Goal: Information Seeking & Learning: Check status

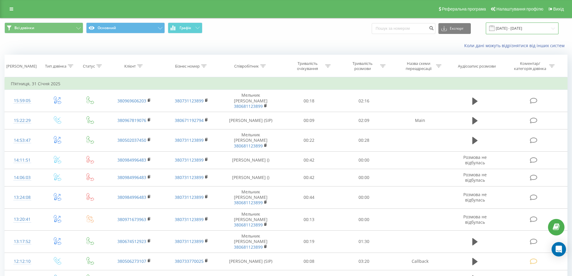
click at [525, 28] on input "31.12.2024 - 31.01.2025" at bounding box center [521, 29] width 73 height 12
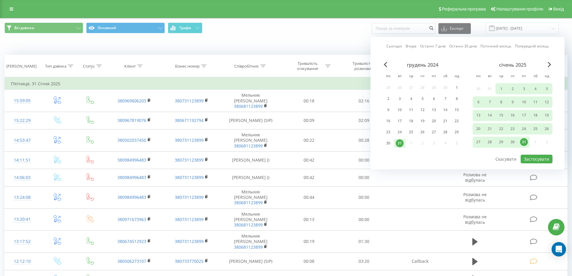
click at [394, 44] on link "Сьогодні" at bounding box center [394, 46] width 16 height 6
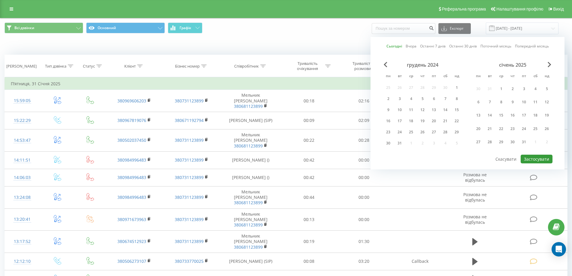
drag, startPoint x: 531, startPoint y: 157, endPoint x: 465, endPoint y: 157, distance: 66.0
click at [531, 157] on button "Застосувати" at bounding box center [536, 159] width 32 height 9
type input "21.08.2025 - 21.08.2025"
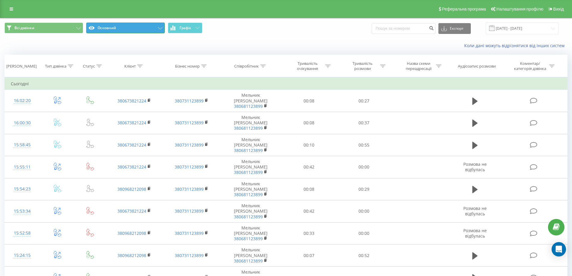
click at [145, 28] on button "Основний" at bounding box center [125, 28] width 79 height 11
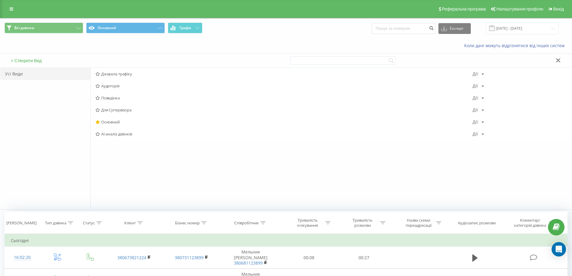
click at [122, 74] on span "Джерела трафіку" at bounding box center [283, 74] width 377 height 4
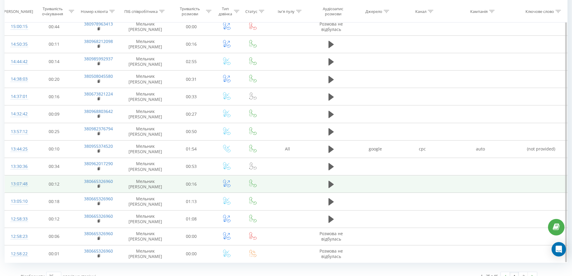
scroll to position [273, 0]
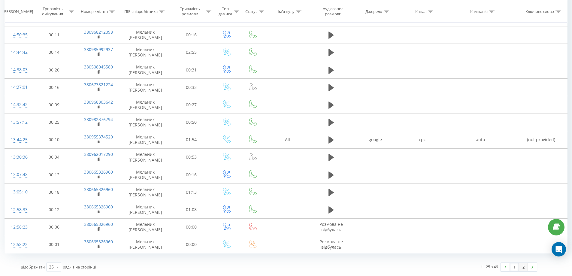
click at [523, 267] on link "2" at bounding box center [522, 267] width 9 height 8
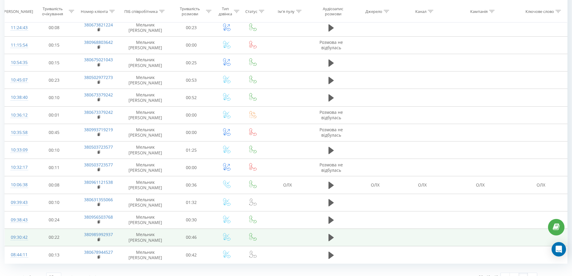
scroll to position [203, 0]
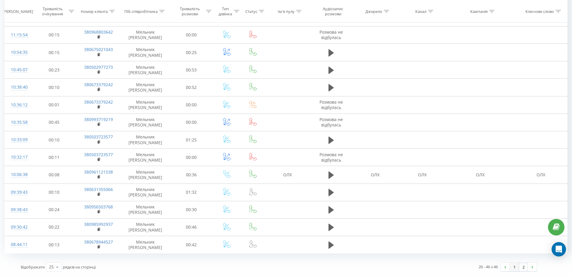
click at [511, 267] on link "1" at bounding box center [513, 267] width 9 height 8
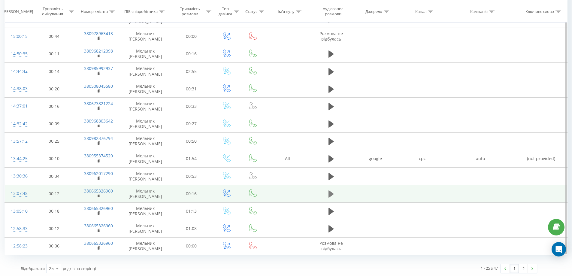
scroll to position [273, 0]
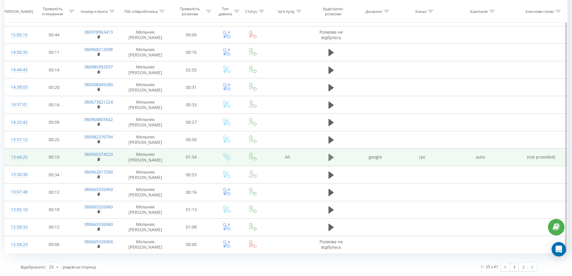
click at [329, 154] on icon at bounding box center [330, 157] width 5 height 8
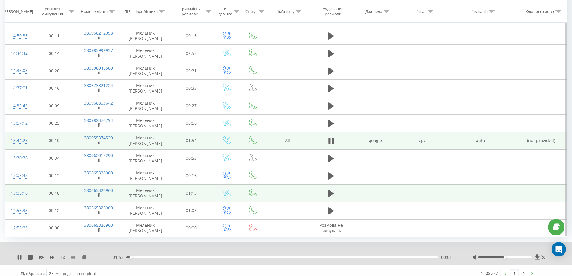
scroll to position [296, 0]
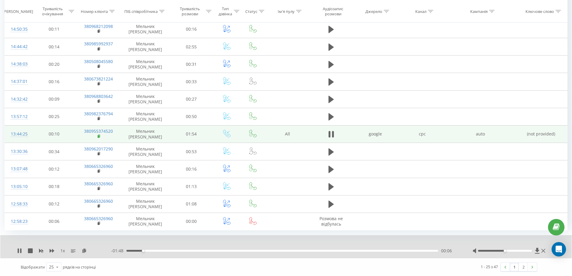
click at [98, 137] on rect at bounding box center [99, 136] width 2 height 3
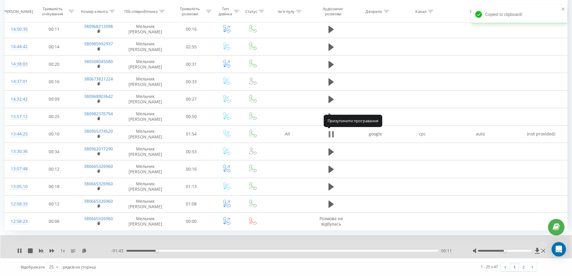
click at [330, 135] on icon at bounding box center [330, 134] width 5 height 8
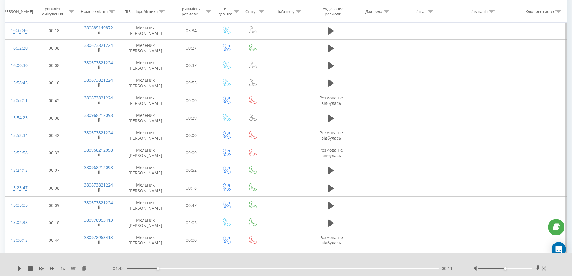
scroll to position [0, 0]
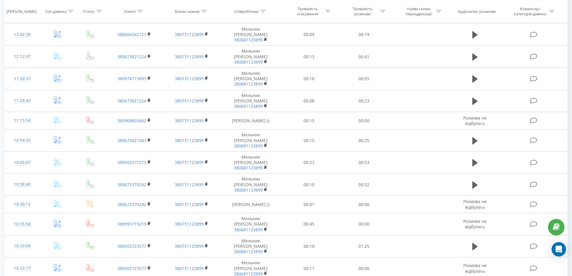
scroll to position [273, 0]
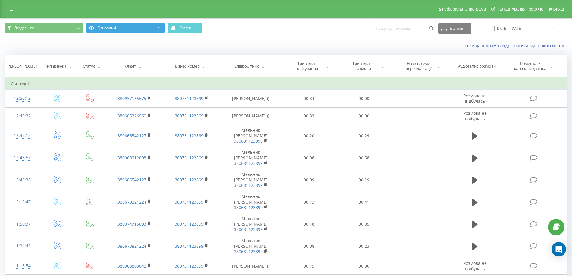
drag, startPoint x: 161, startPoint y: 20, endPoint x: 154, endPoint y: 26, distance: 9.5
click at [160, 20] on div "Всі дзвінки Основний Графік Експорт .csv .xls .xlsx 21.08.2025 - 21.08.2025" at bounding box center [285, 28] width 571 height 20
click at [154, 27] on button "Основний" at bounding box center [125, 28] width 79 height 11
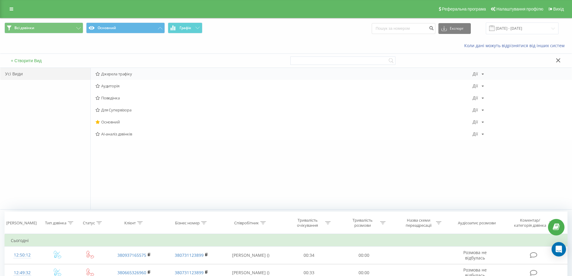
click at [128, 72] on span "Джерела трафіку" at bounding box center [283, 74] width 377 height 4
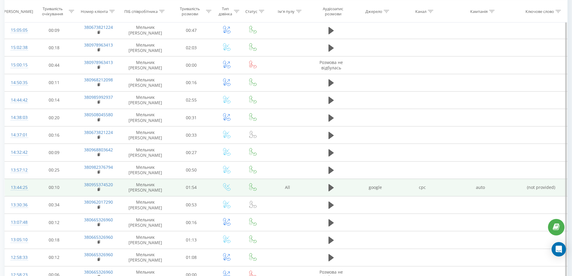
scroll to position [273, 0]
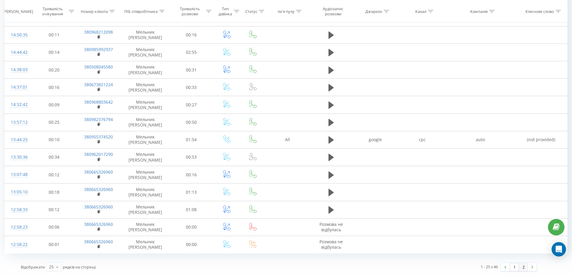
click at [522, 268] on link "2" at bounding box center [522, 267] width 9 height 8
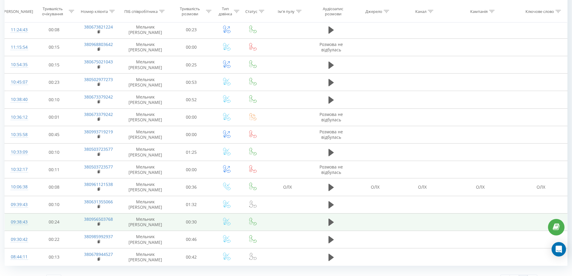
scroll to position [203, 0]
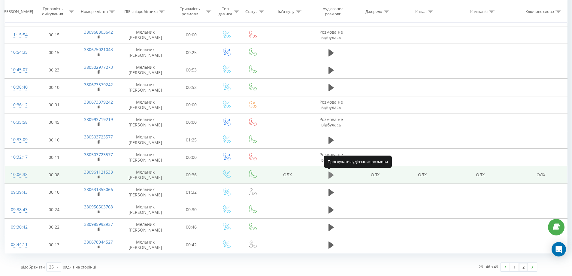
click at [332, 175] on icon at bounding box center [330, 174] width 5 height 7
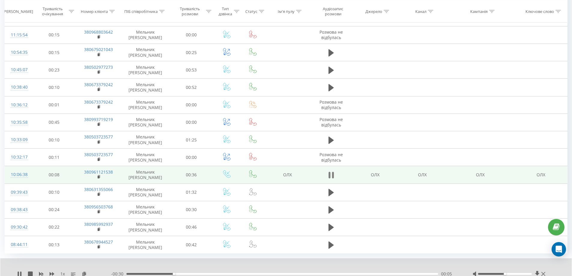
click at [332, 176] on icon at bounding box center [333, 175] width 2 height 7
click at [100, 175] on icon at bounding box center [99, 177] width 3 height 4
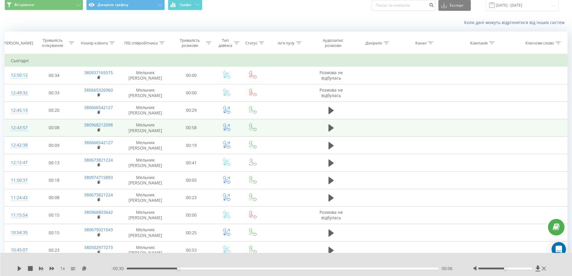
scroll to position [0, 0]
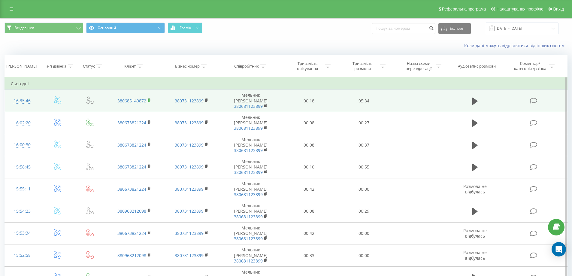
click at [150, 98] on icon at bounding box center [149, 99] width 2 height 3
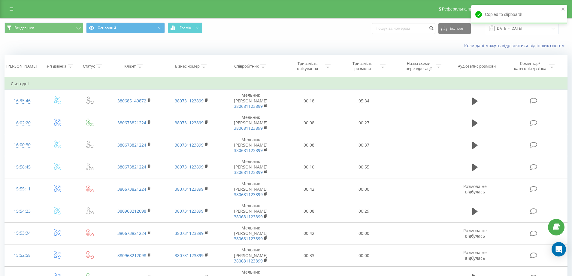
click at [500, 28] on div "Copied to clipboard!" at bounding box center [519, 16] width 96 height 23
click at [515, 29] on input "[DATE] - [DATE]" at bounding box center [521, 29] width 73 height 12
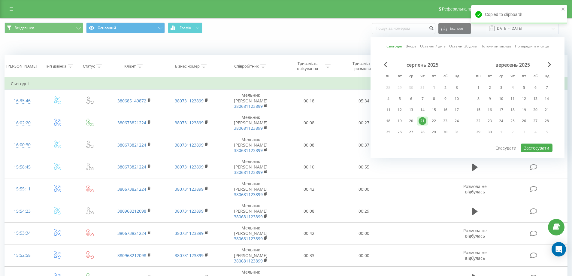
click at [414, 47] on link "Вчора" at bounding box center [410, 46] width 11 height 6
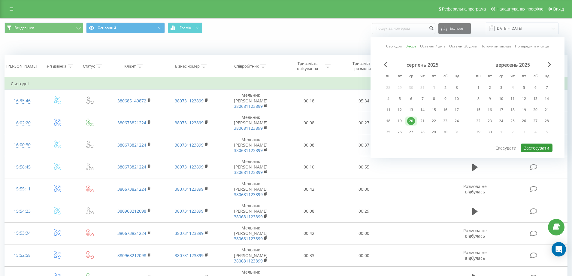
click at [539, 148] on button "Застосувати" at bounding box center [536, 147] width 32 height 9
type input "20.08.2025 - 20.08.2025"
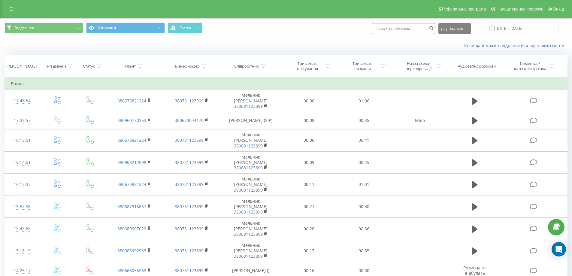
paste input "380685149872"
type input "380685149872"
click at [434, 28] on icon "submit" at bounding box center [430, 28] width 5 height 4
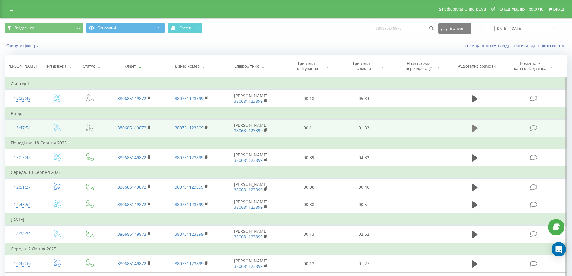
click at [473, 130] on icon at bounding box center [474, 128] width 5 height 7
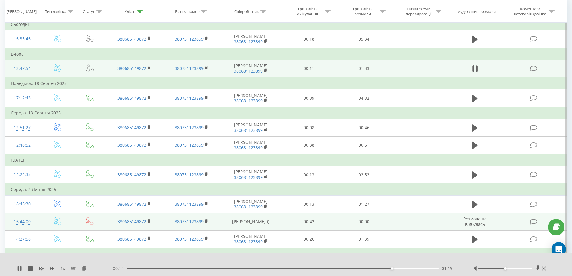
scroll to position [60, 0]
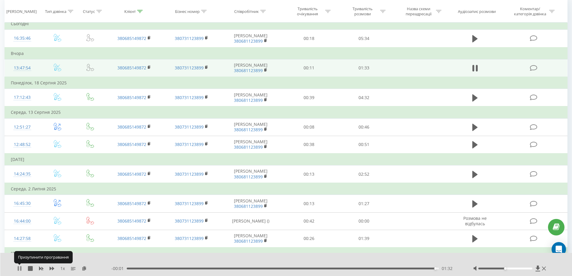
click at [19, 268] on icon at bounding box center [18, 268] width 1 height 5
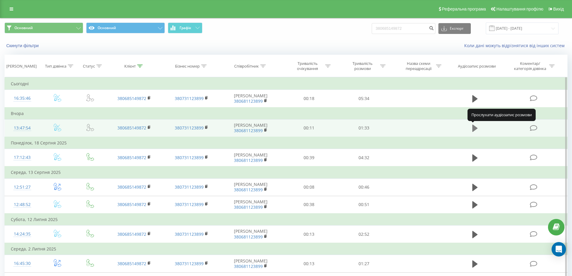
click at [473, 127] on icon at bounding box center [474, 128] width 5 height 7
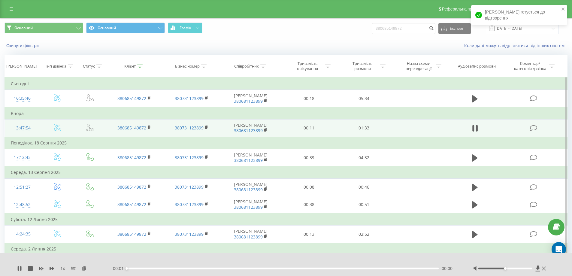
click at [519, 268] on div at bounding box center [505, 268] width 54 height 2
click at [526, 267] on div at bounding box center [510, 268] width 74 height 6
click at [527, 268] on div at bounding box center [505, 268] width 54 height 2
